Goal: Task Accomplishment & Management: Manage account settings

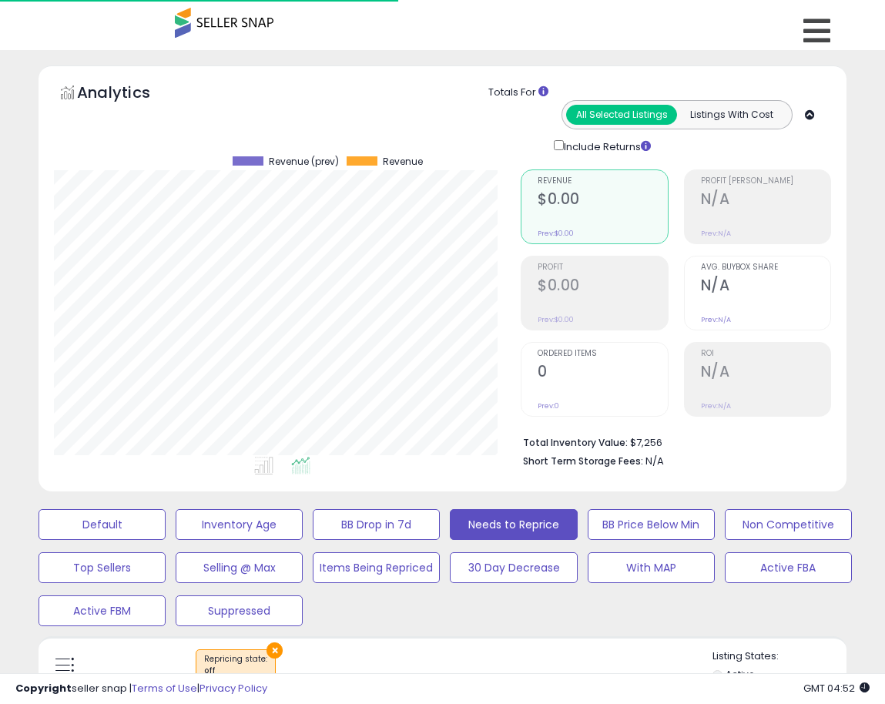
select select "**"
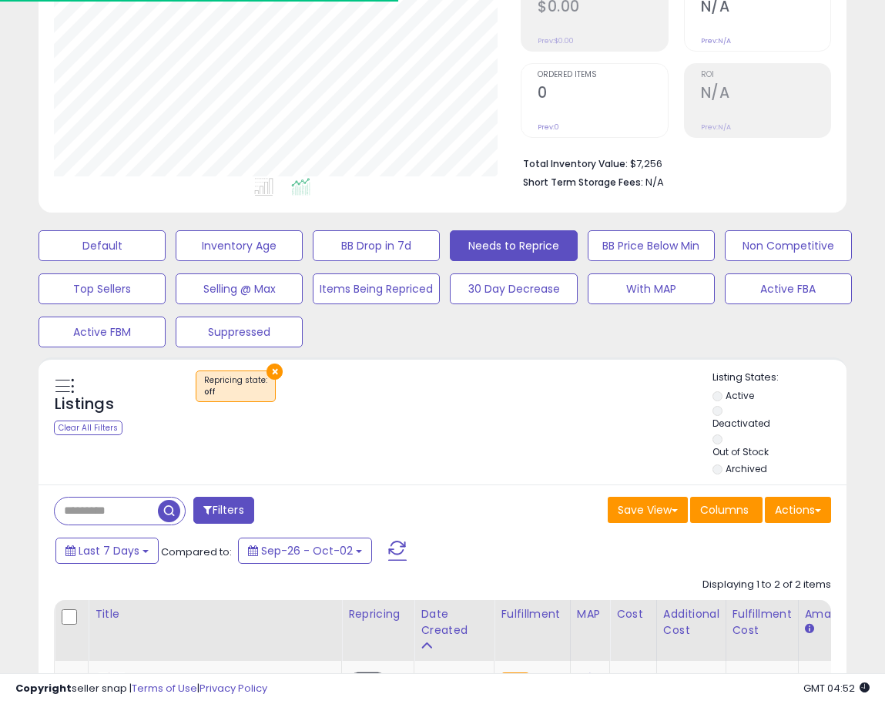
scroll to position [316, 467]
click at [449, 362] on div "Listings Clear All Filters × Repricing state : off Active" at bounding box center [442, 420] width 808 height 127
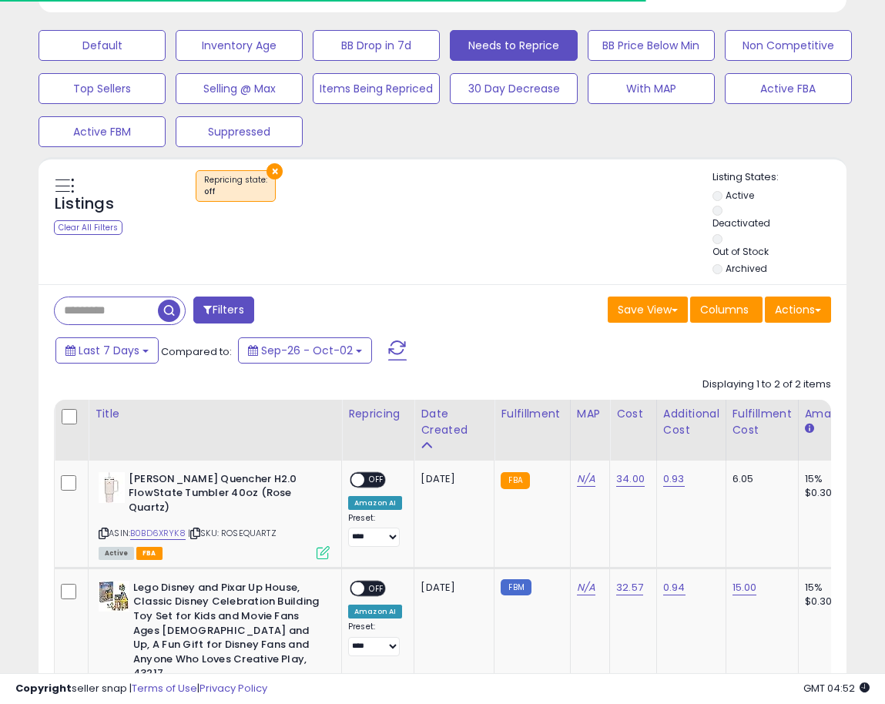
scroll to position [554, 0]
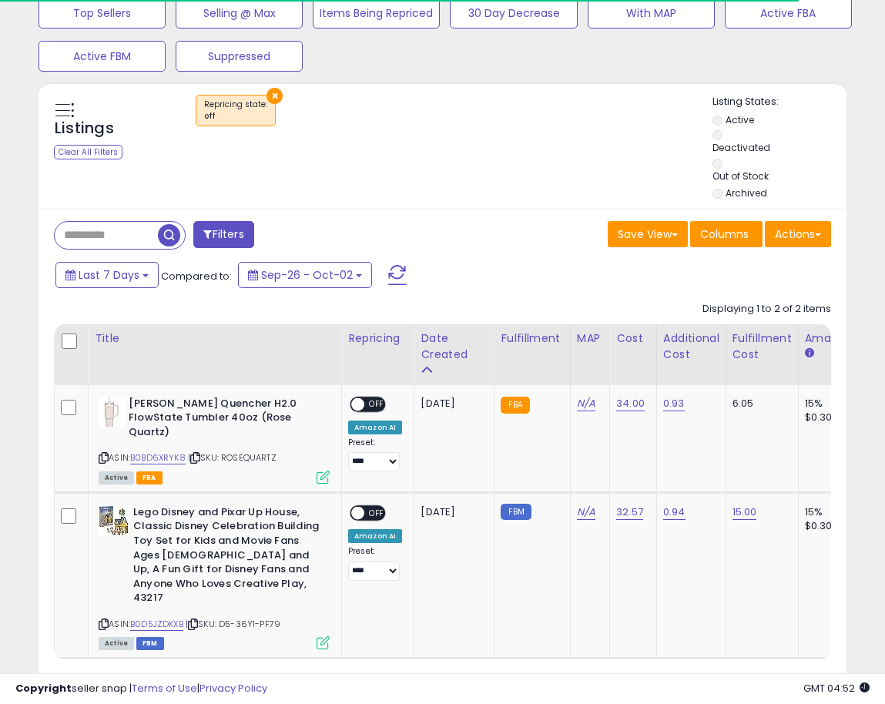
click at [473, 186] on div "Listings Clear All Filters × Repricing state : off Active" at bounding box center [442, 145] width 808 height 127
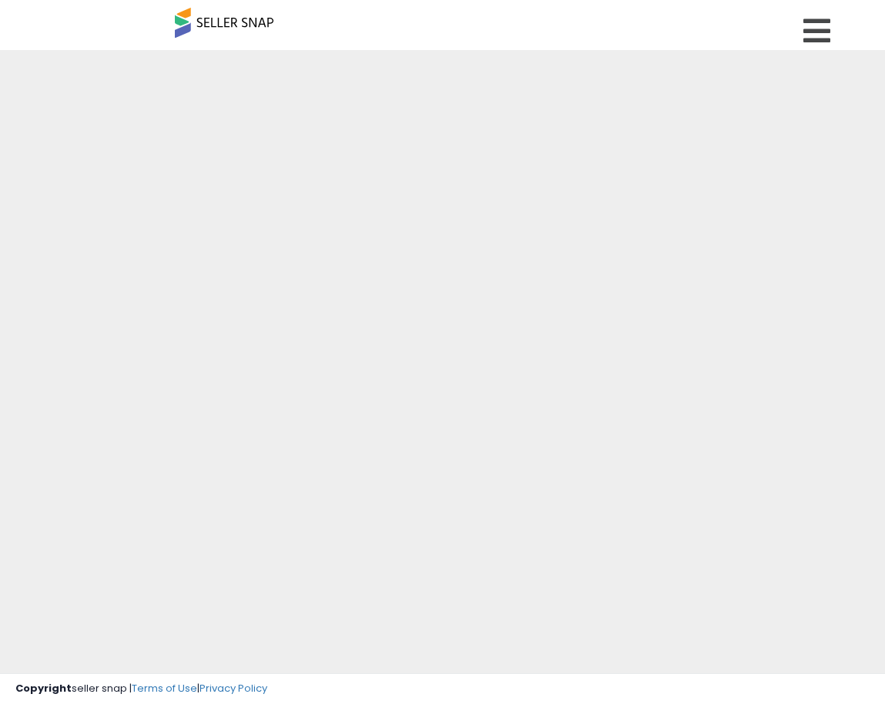
drag, startPoint x: 0, startPoint y: 0, endPoint x: 467, endPoint y: 187, distance: 502.6
click at [467, 187] on div at bounding box center [442, 369] width 885 height 639
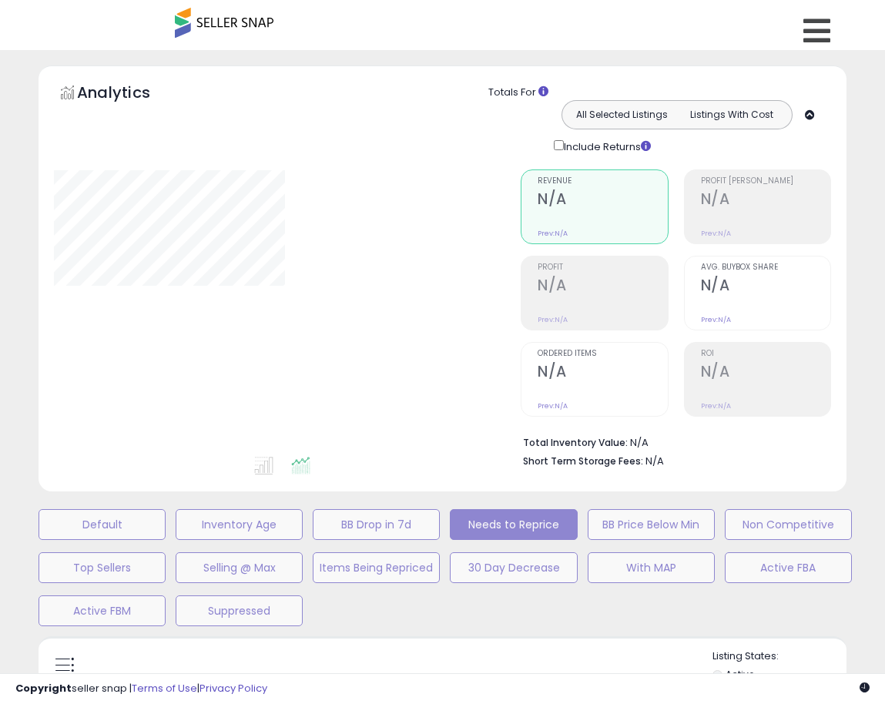
select select "**"
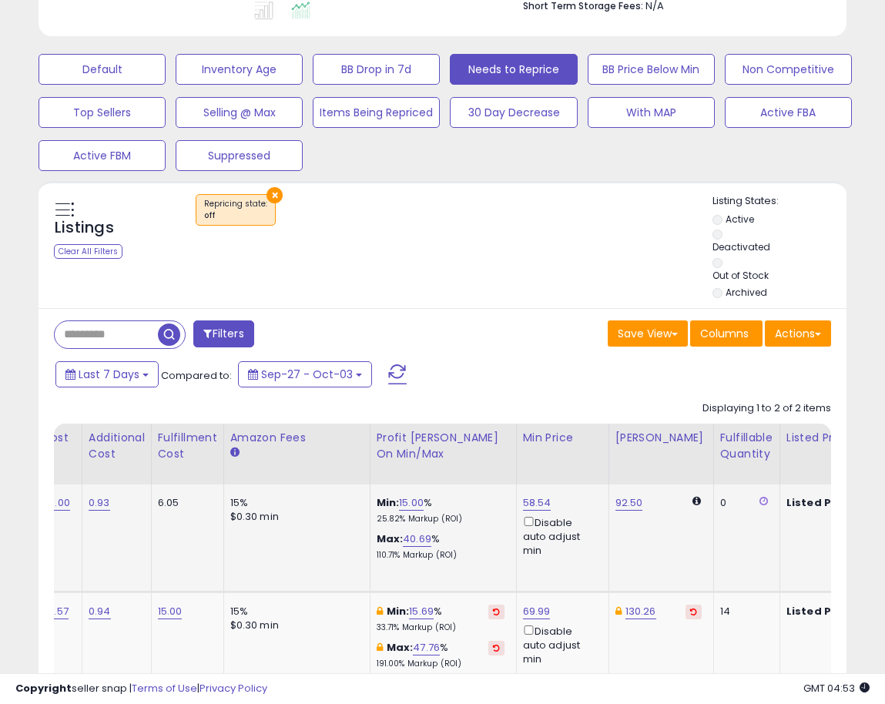
scroll to position [0, 663]
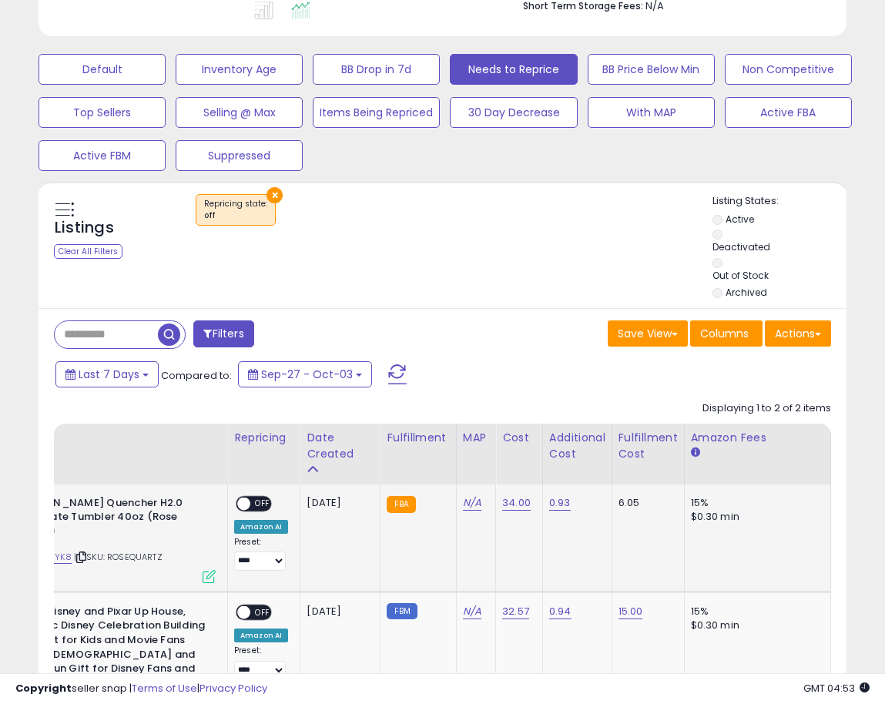
click at [251, 497] on span "OFF" at bounding box center [262, 503] width 25 height 13
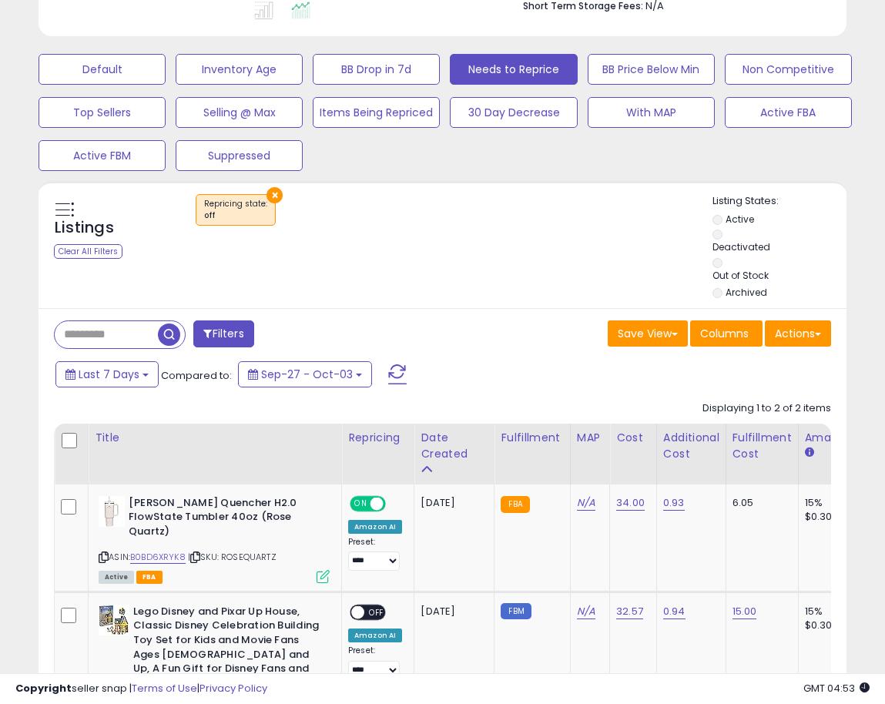
click at [408, 320] on div "Filters" at bounding box center [242, 335] width 400 height 31
click at [390, 245] on div "Listings Clear All Filters × Repricing state : off" at bounding box center [442, 248] width 808 height 109
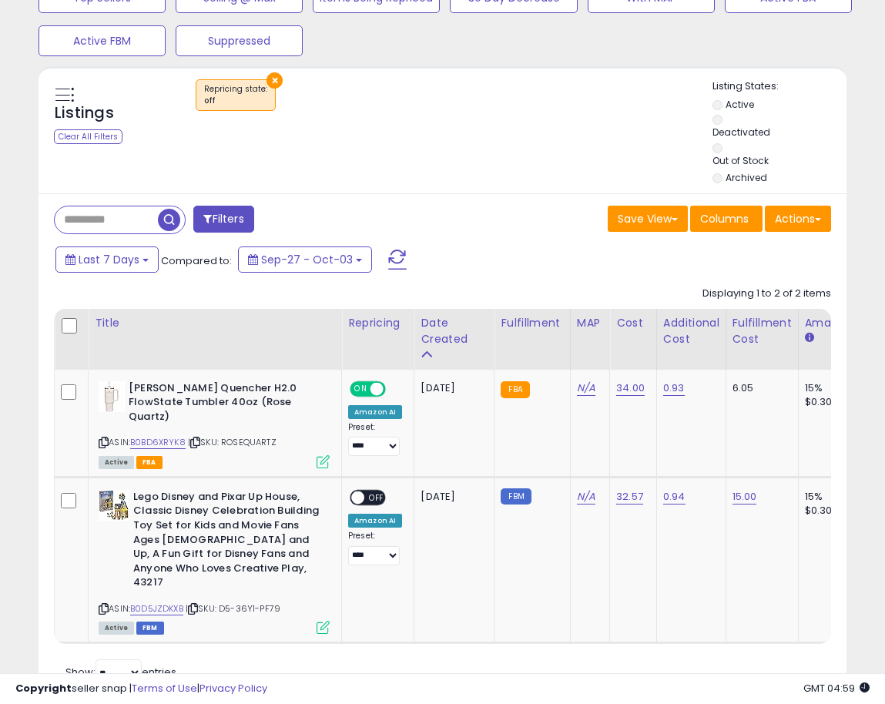
scroll to position [584, 0]
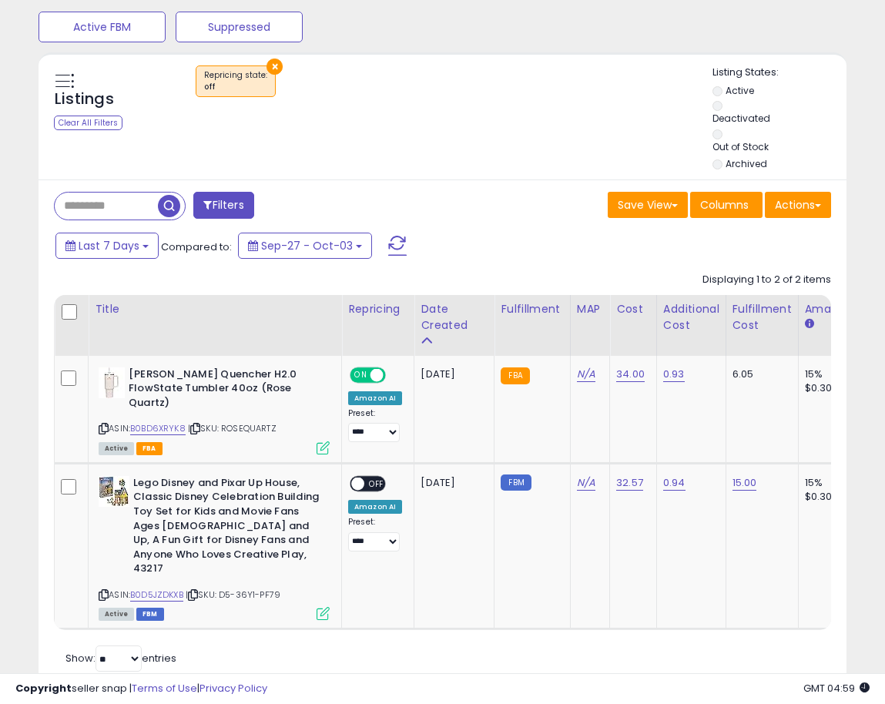
click at [525, 179] on div "Filters Save View Save As New View Update Current View Columns" at bounding box center [442, 435] width 808 height 512
click at [481, 179] on div "Filters Save View Save As New View Update Current View Columns" at bounding box center [442, 435] width 808 height 512
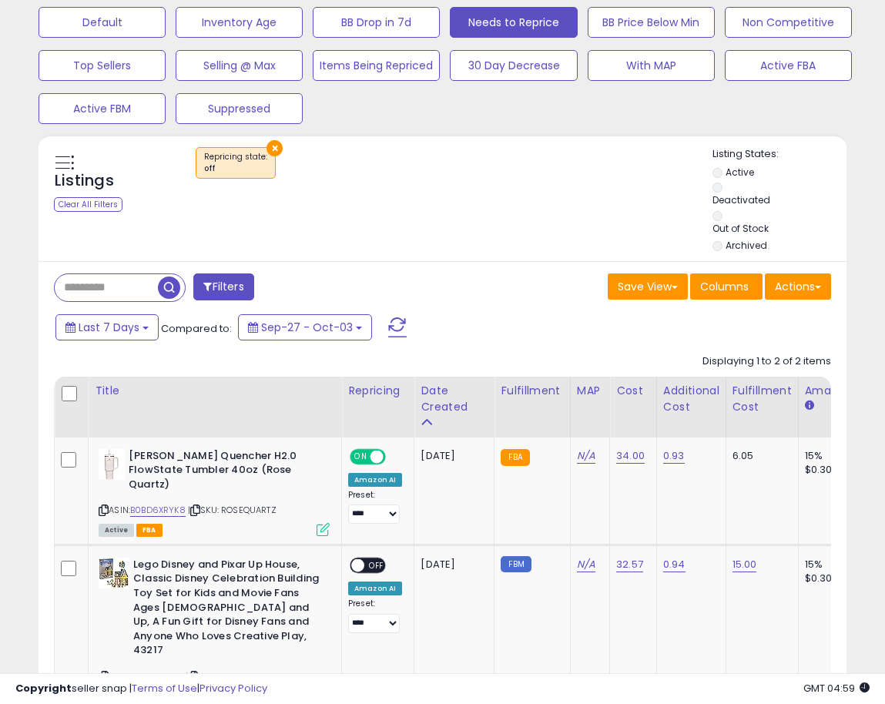
scroll to position [501, 0]
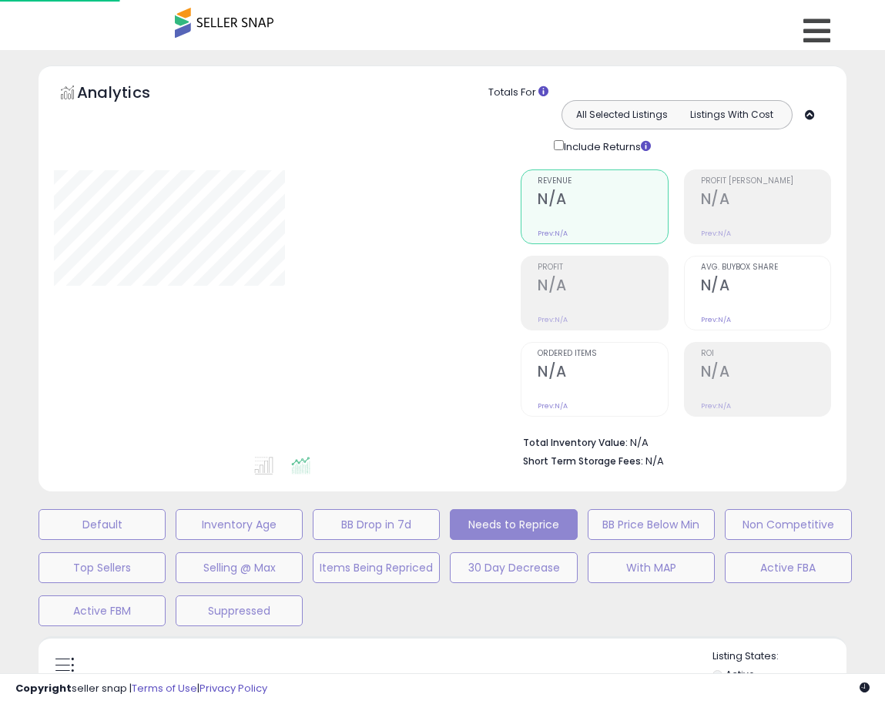
scroll to position [353, 0]
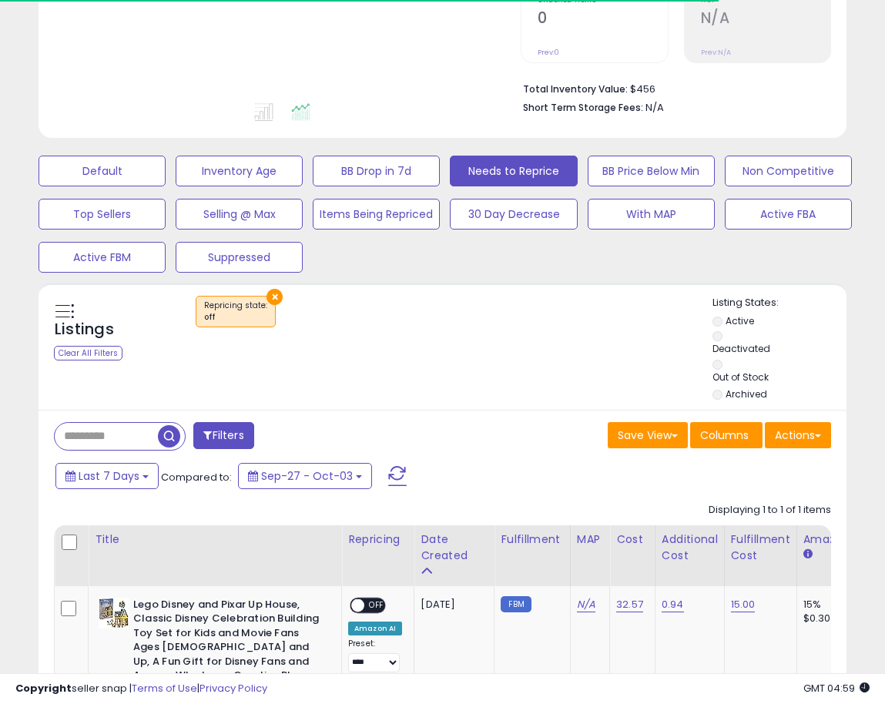
click at [371, 304] on div "× Repricing state : off" at bounding box center [444, 317] width 536 height 43
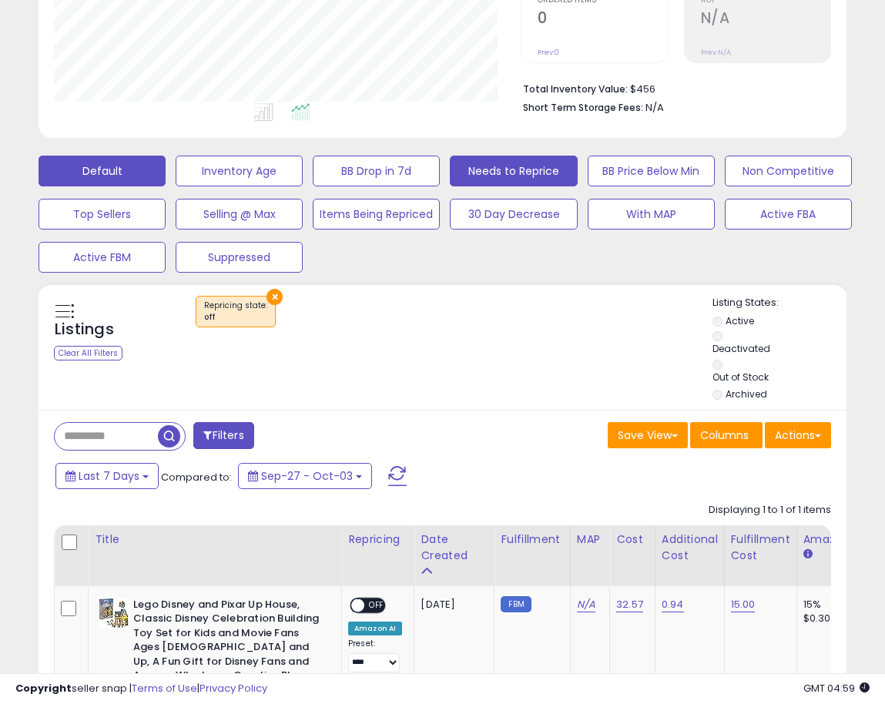
scroll to position [316, 467]
click at [79, 165] on button "Default" at bounding box center [101, 171] width 127 height 31
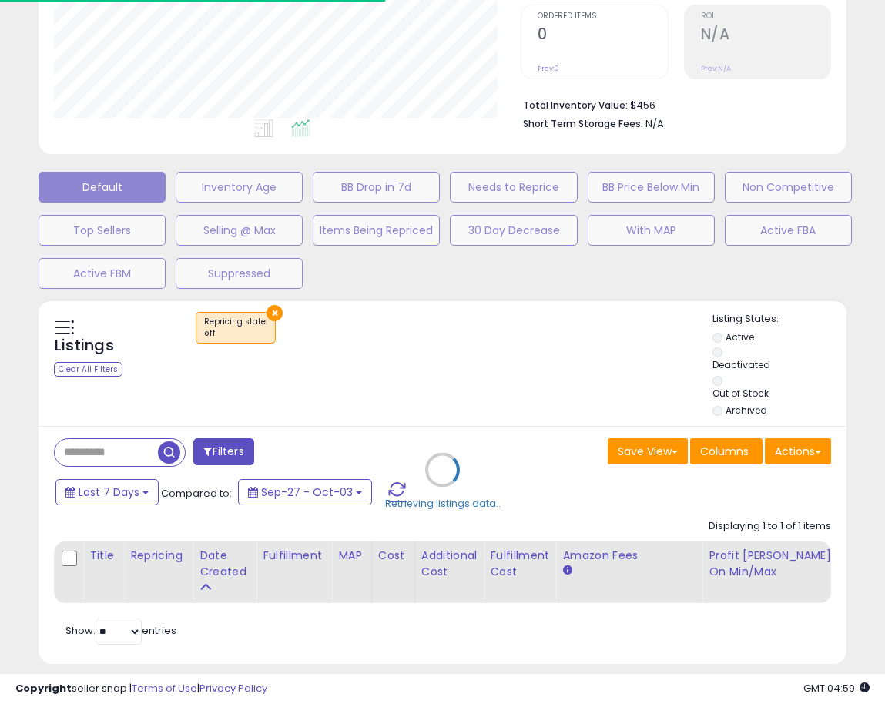
click at [429, 339] on div "Retrieving listings data.." at bounding box center [442, 481] width 831 height 364
select select "**"
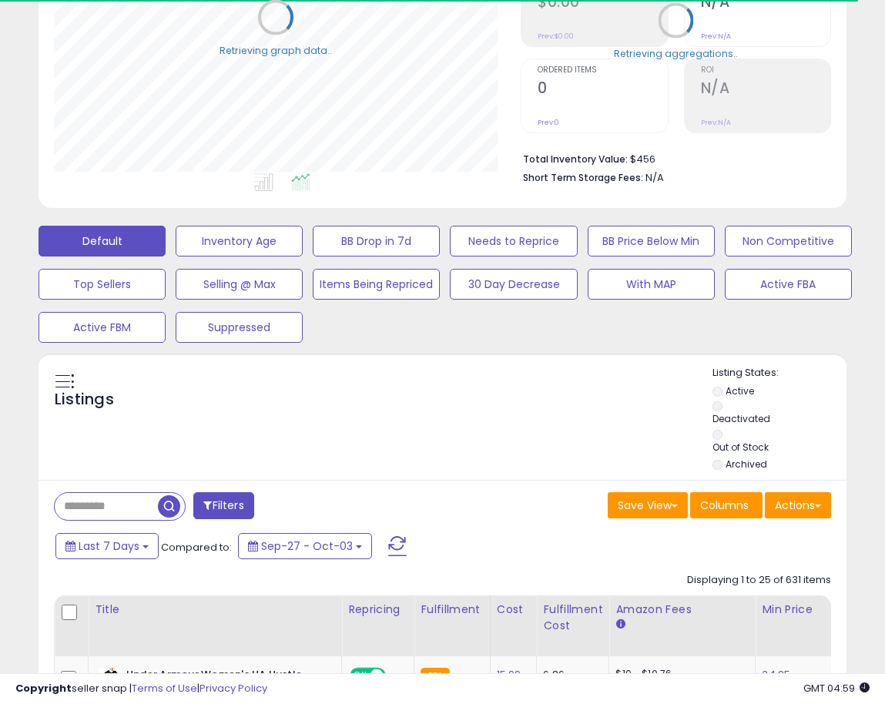
scroll to position [0, 0]
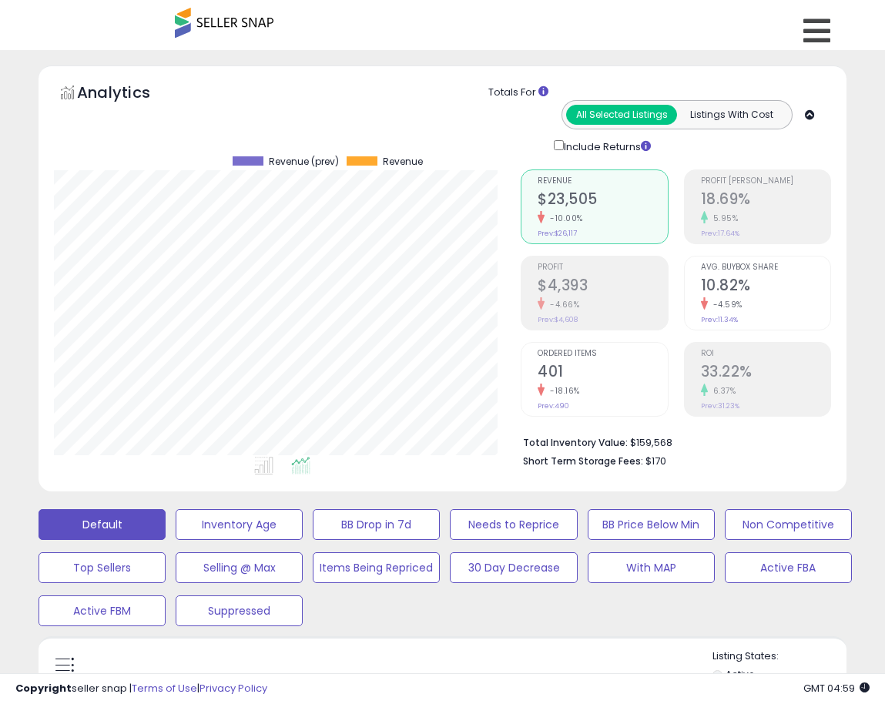
click at [606, 69] on div "Analytics Totals For All Selected Listings Listings With Cost Include Returns" at bounding box center [442, 278] width 808 height 426
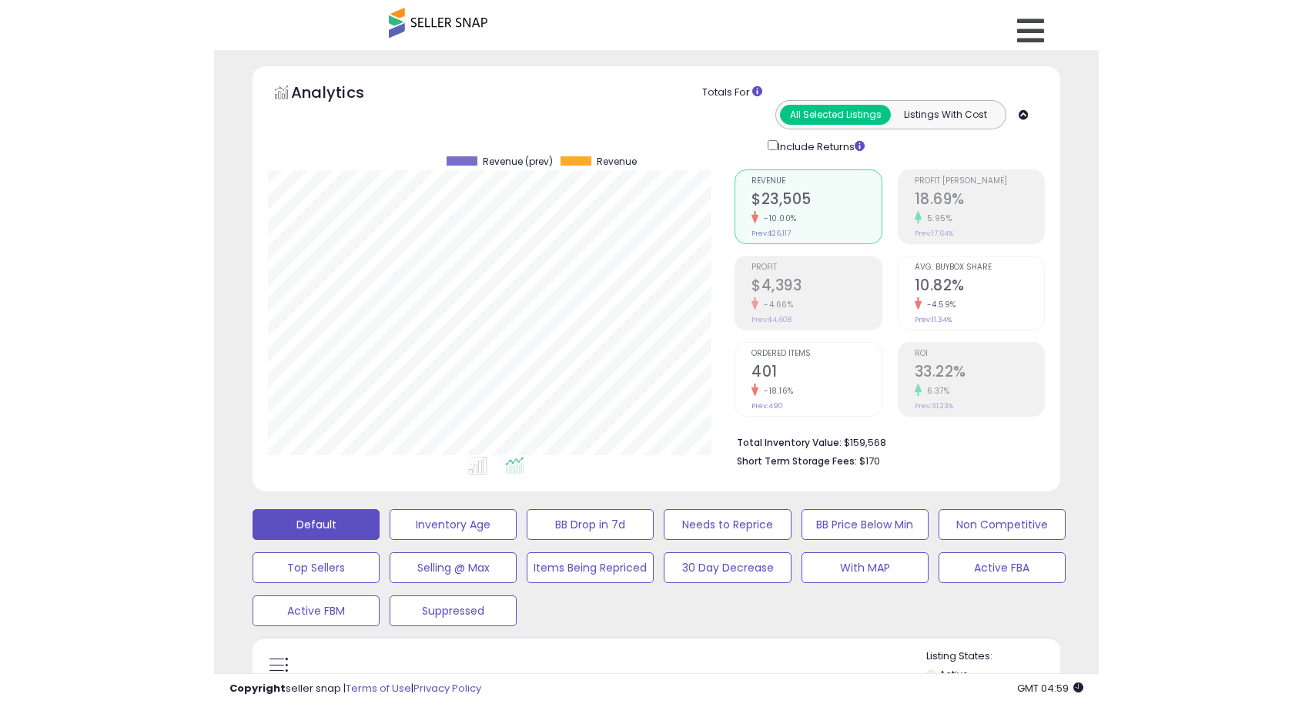
scroll to position [316, 467]
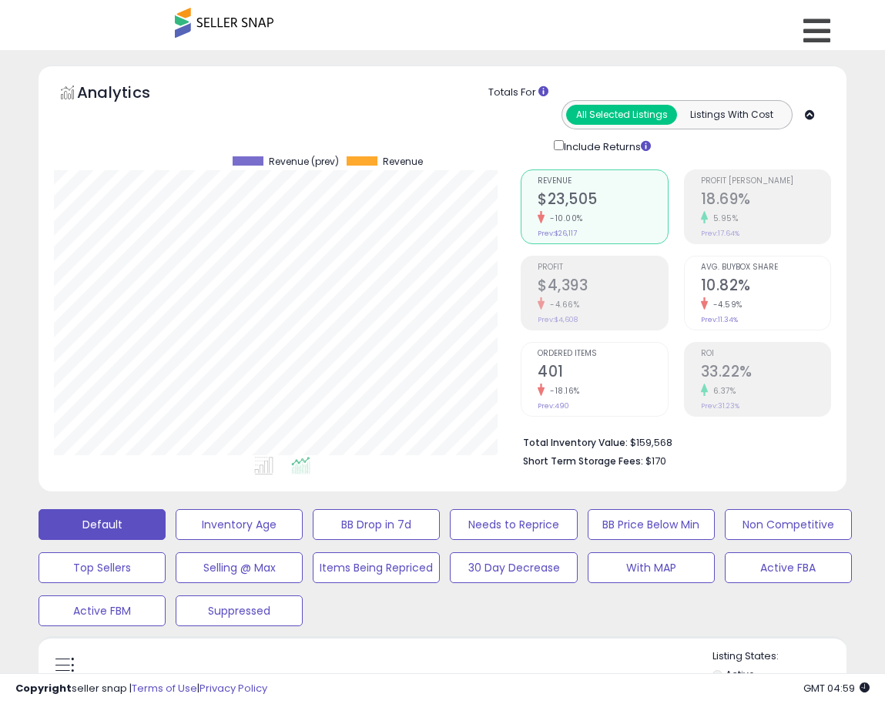
click at [498, 118] on div "Totals For All Selected Listings Listings With Cost Include Returns" at bounding box center [646, 116] width 346 height 76
click at [503, 279] on div "Retrieving graph data.. Revenue (prev) Revenue" at bounding box center [275, 312] width 467 height 316
click at [317, 87] on div "Analytics Totals For All Selected Listings Listings With Cost Include Returns" at bounding box center [442, 116] width 777 height 76
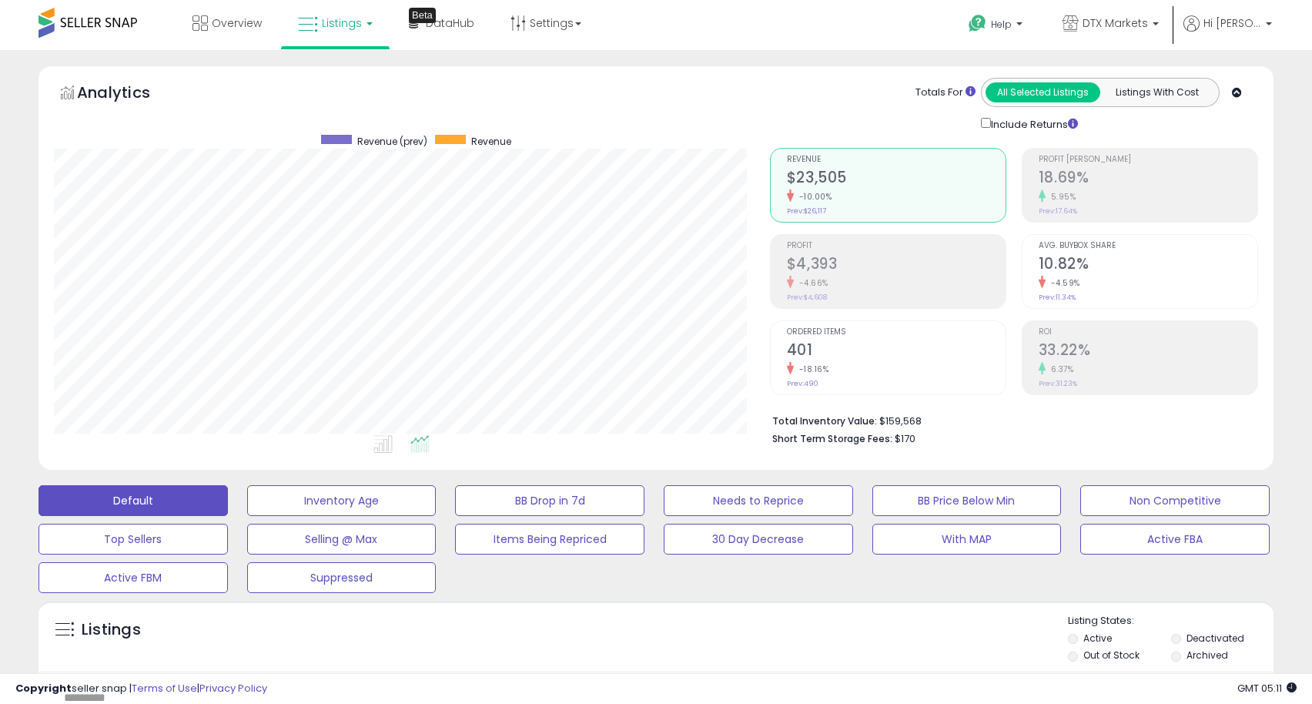
scroll to position [316, 715]
click at [209, 29] on link "Overview" at bounding box center [227, 23] width 92 height 46
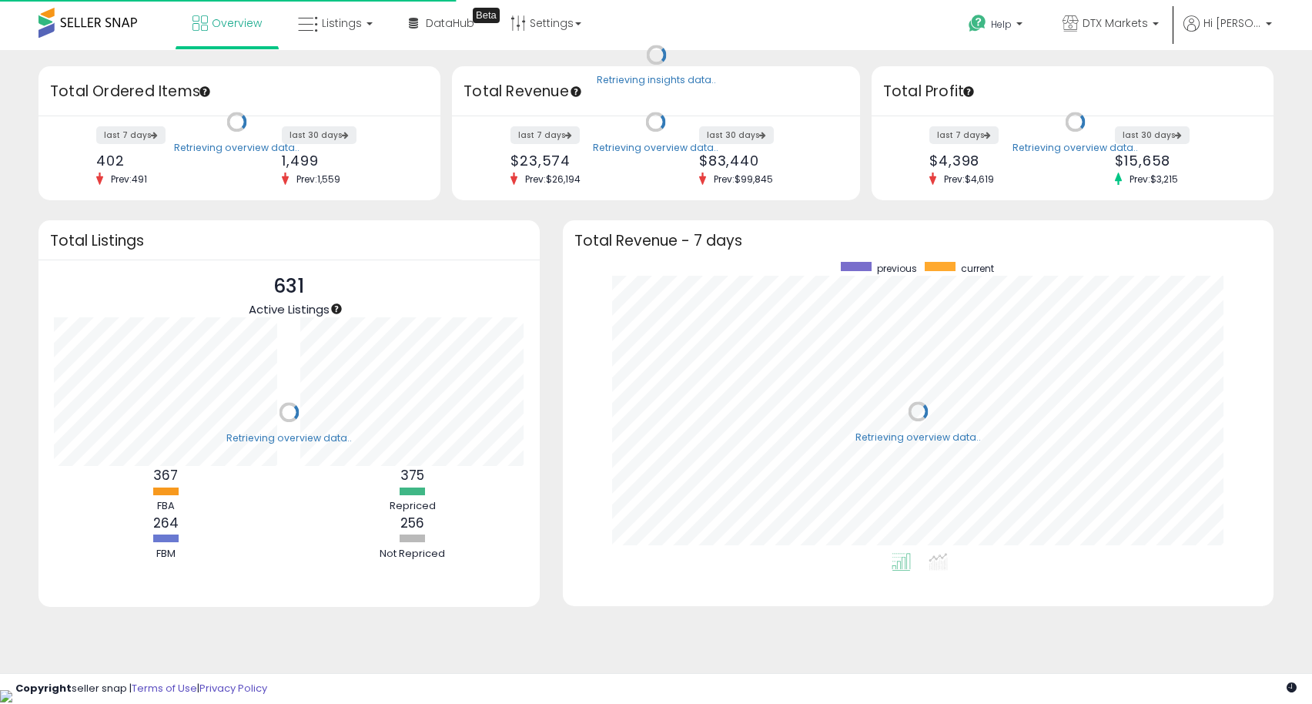
scroll to position [291, 680]
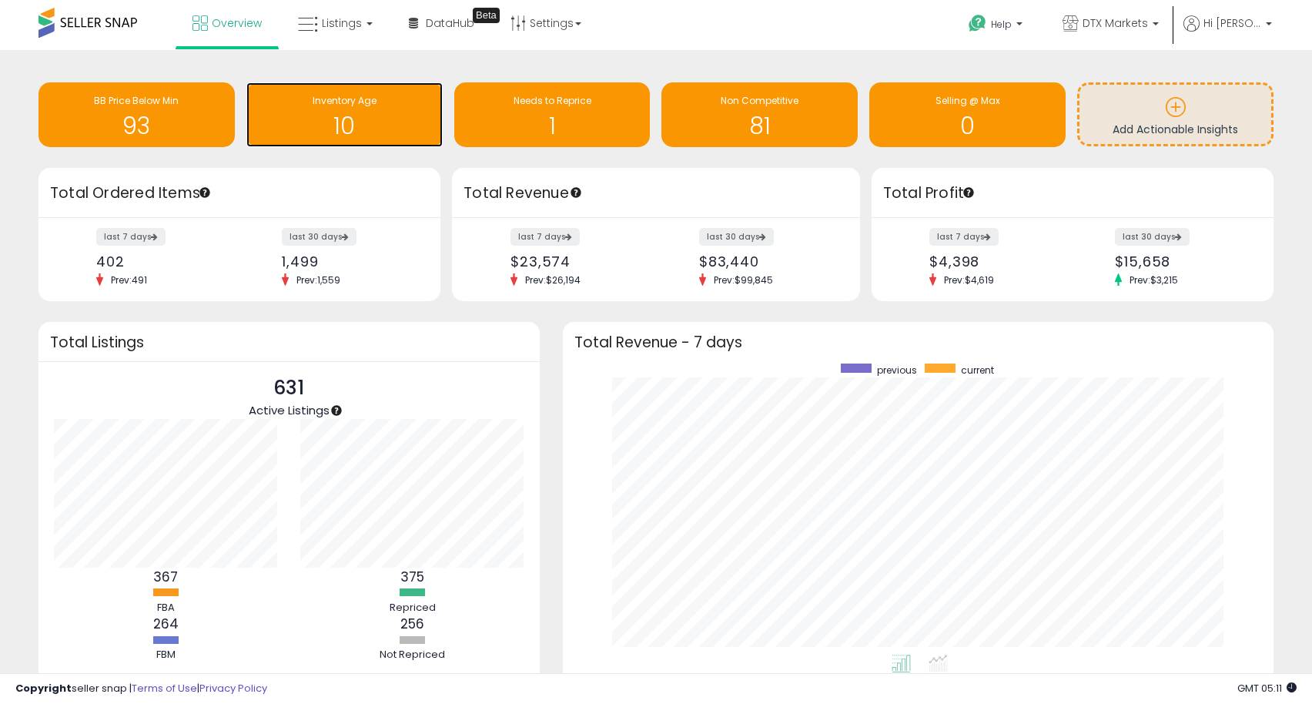
click at [354, 115] on h1 "10" at bounding box center [344, 125] width 181 height 25
